Goal: Check status

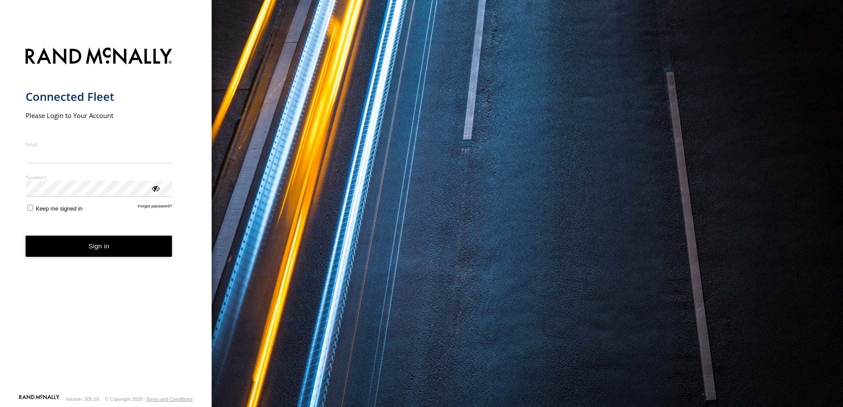
click at [0, 407] on nordpass-portal at bounding box center [0, 407] width 0 height 0
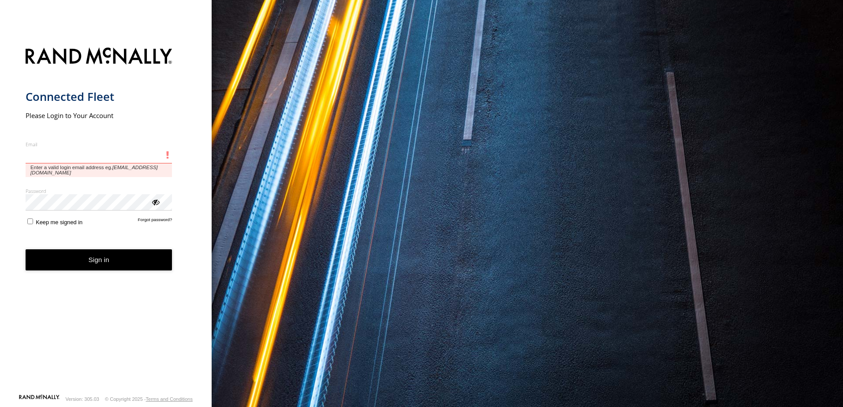
type input "**********"
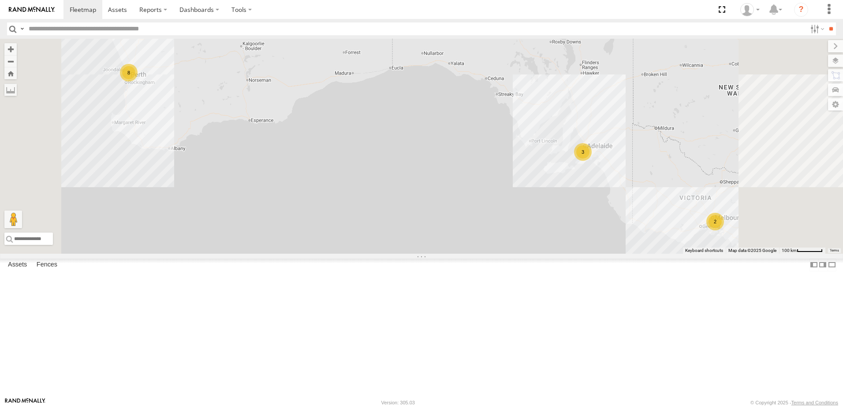
click at [0, 0] on div "[PERSON_NAME] (new)Tech 1IJX358" at bounding box center [0, 0] width 0 height 0
